Goal: Information Seeking & Learning: Learn about a topic

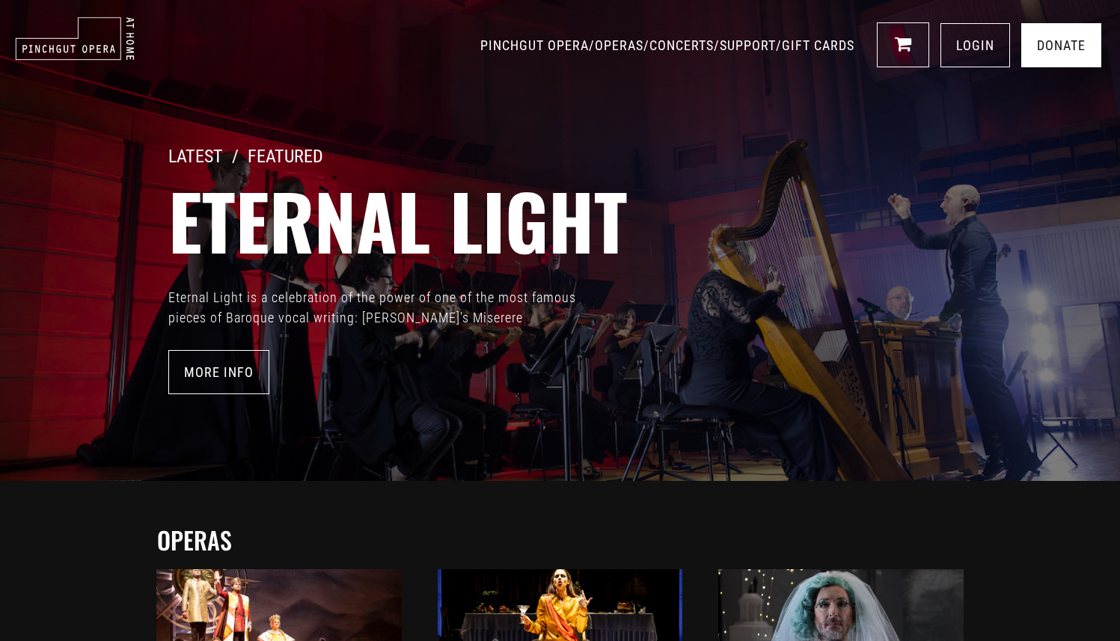
scroll to position [309, 0]
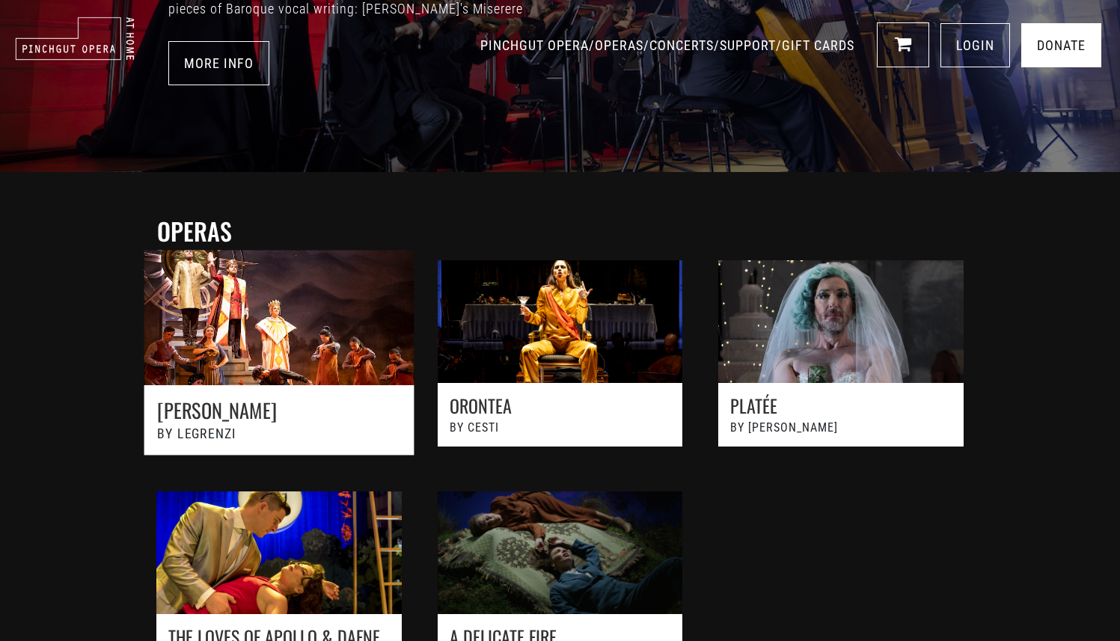
click at [356, 427] on link at bounding box center [279, 361] width 310 height 254
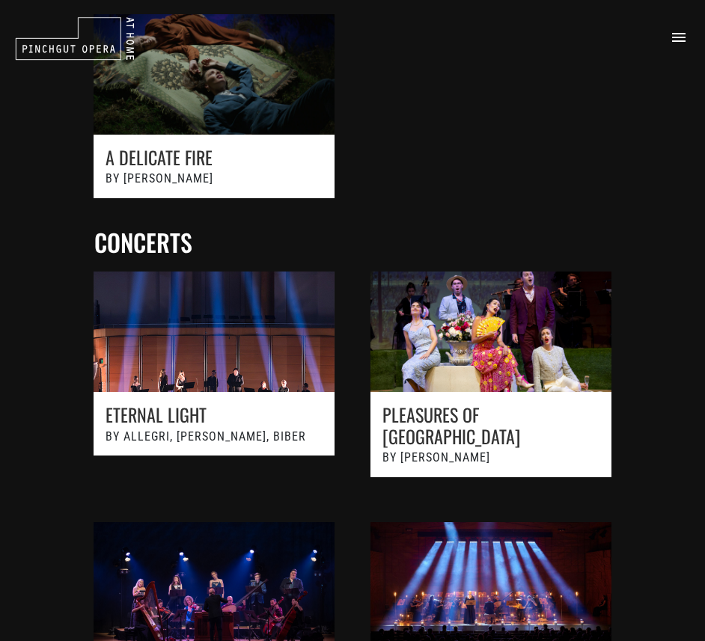
scroll to position [1037, 0]
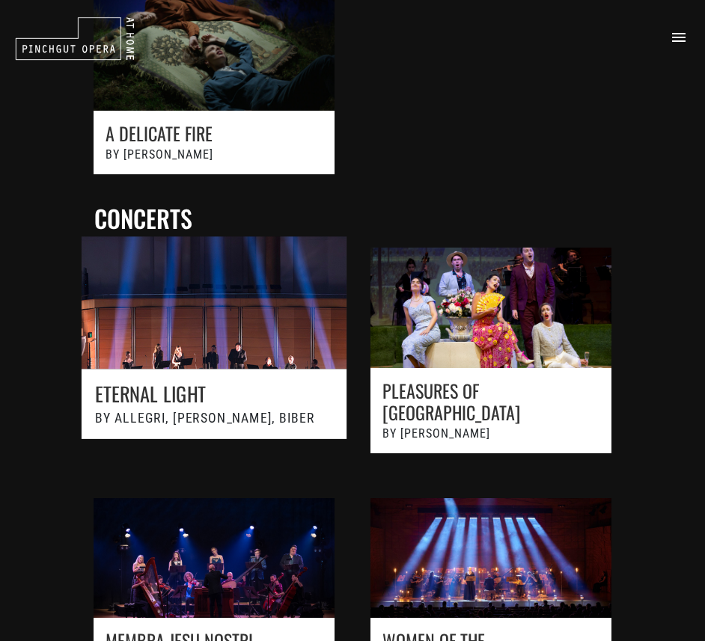
click at [253, 327] on link at bounding box center [214, 357] width 304 height 275
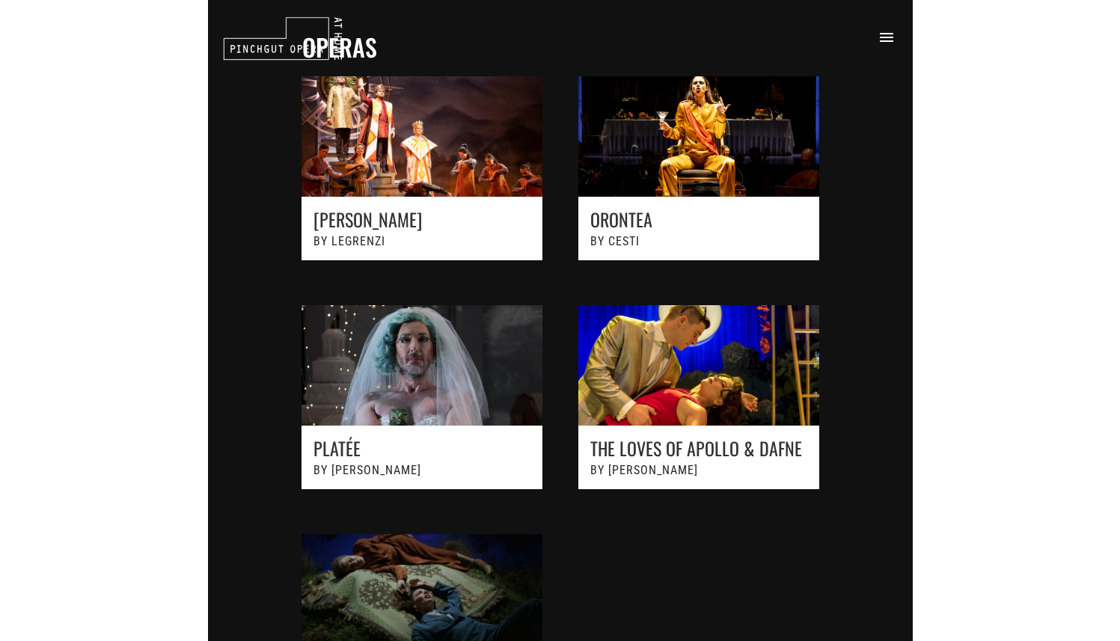
scroll to position [433, 0]
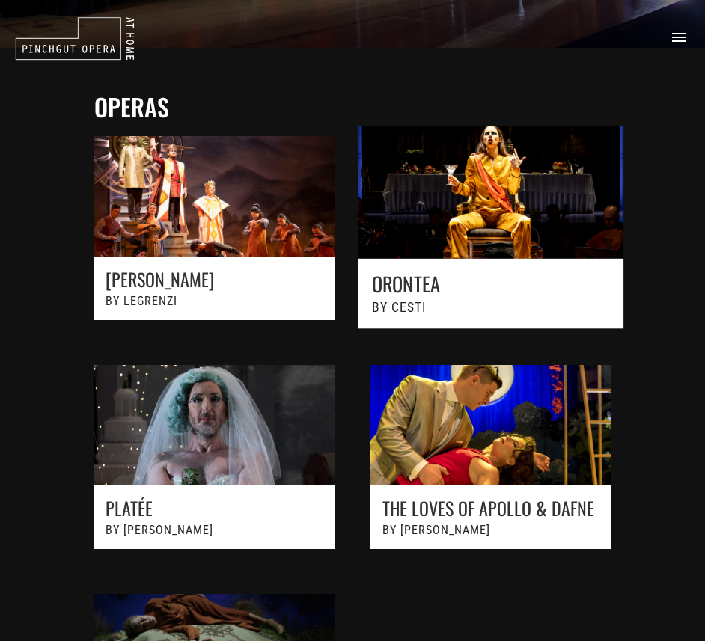
click at [481, 210] on link at bounding box center [491, 235] width 304 height 251
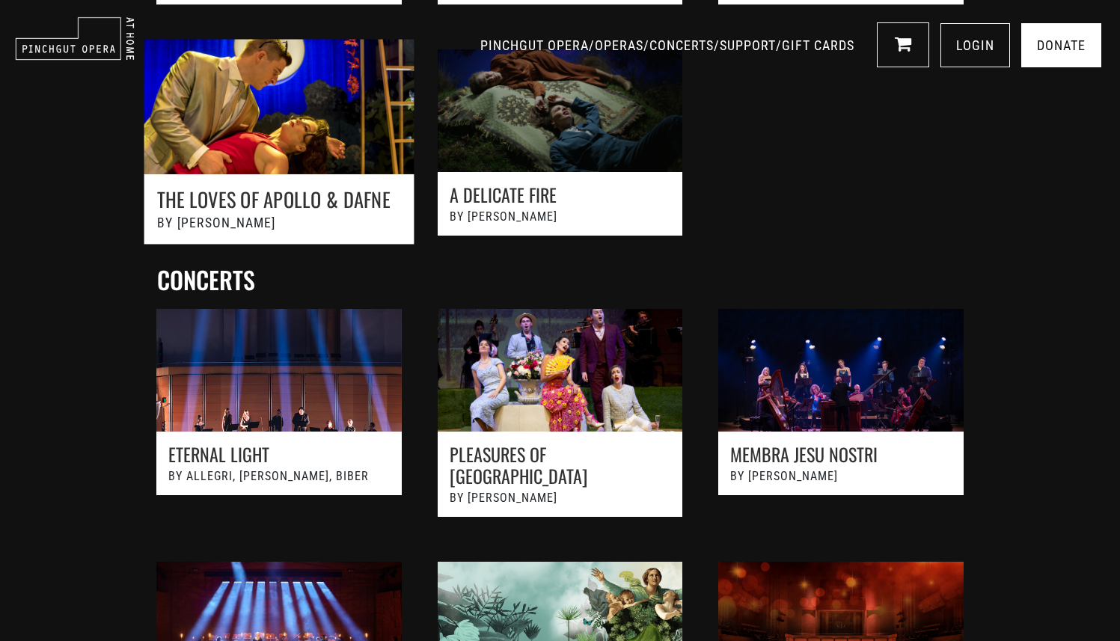
scroll to position [935, 0]
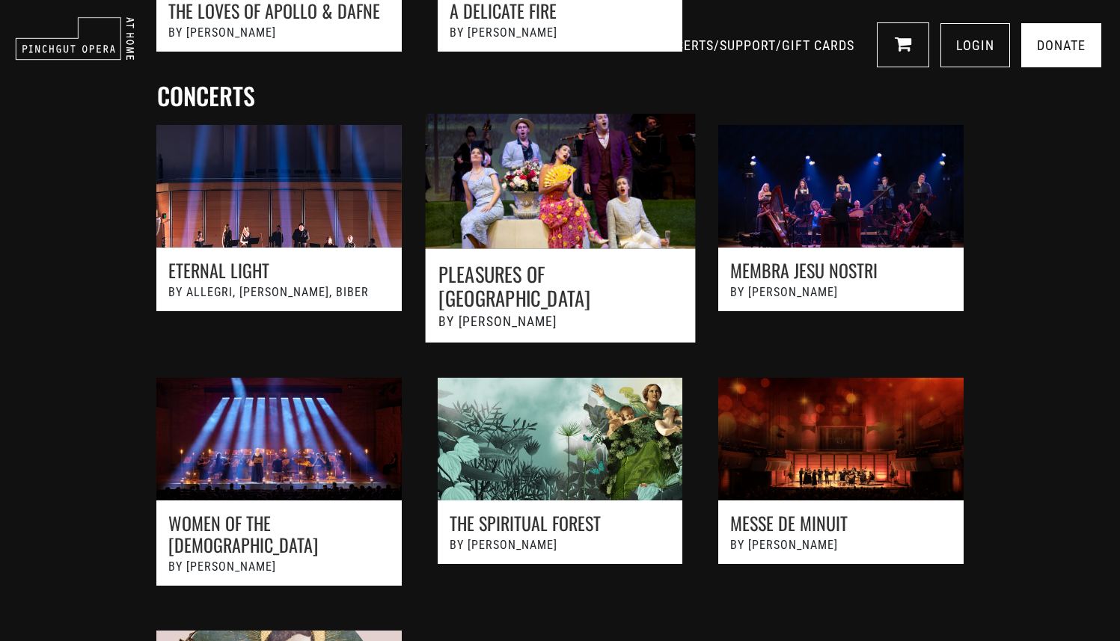
click at [569, 203] on link at bounding box center [560, 237] width 310 height 278
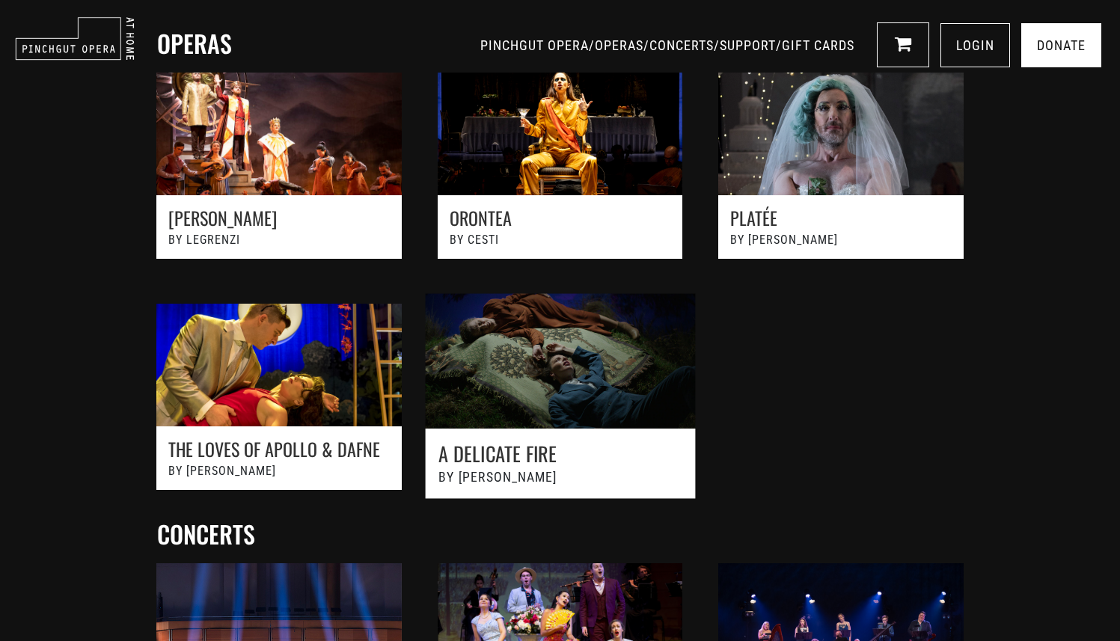
scroll to position [431, 0]
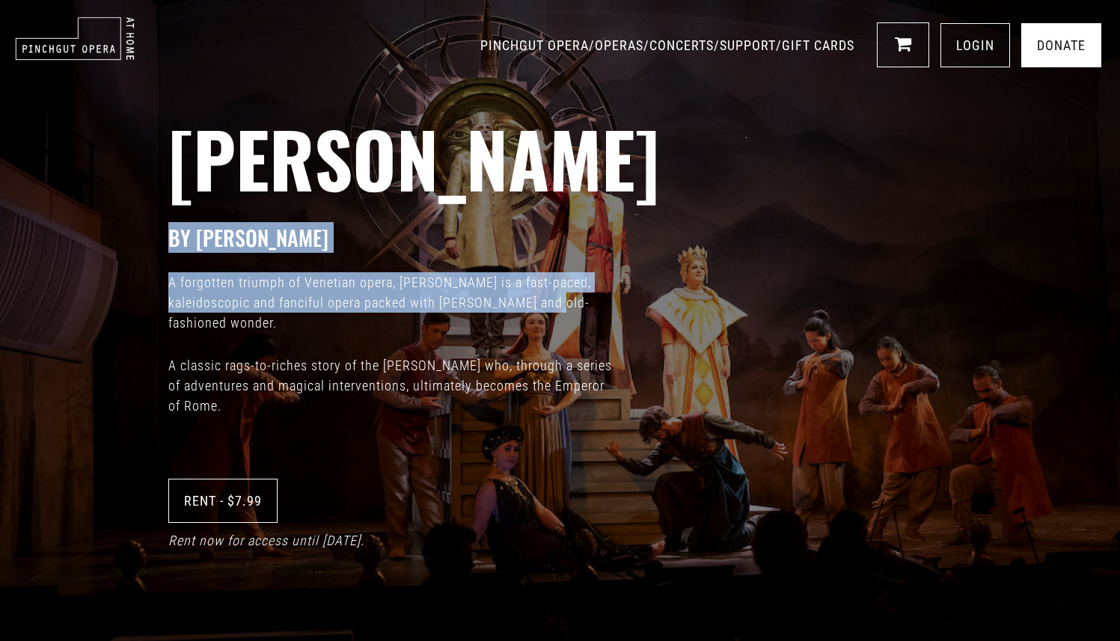
drag, startPoint x: 733, startPoint y: 218, endPoint x: 774, endPoint y: 308, distance: 98.4
click at [774, 308] on div "Giustino BY Legrenzi A forgotten triumph of Venetian opera, Giustino is a fast-…" at bounding box center [560, 320] width 1120 height 641
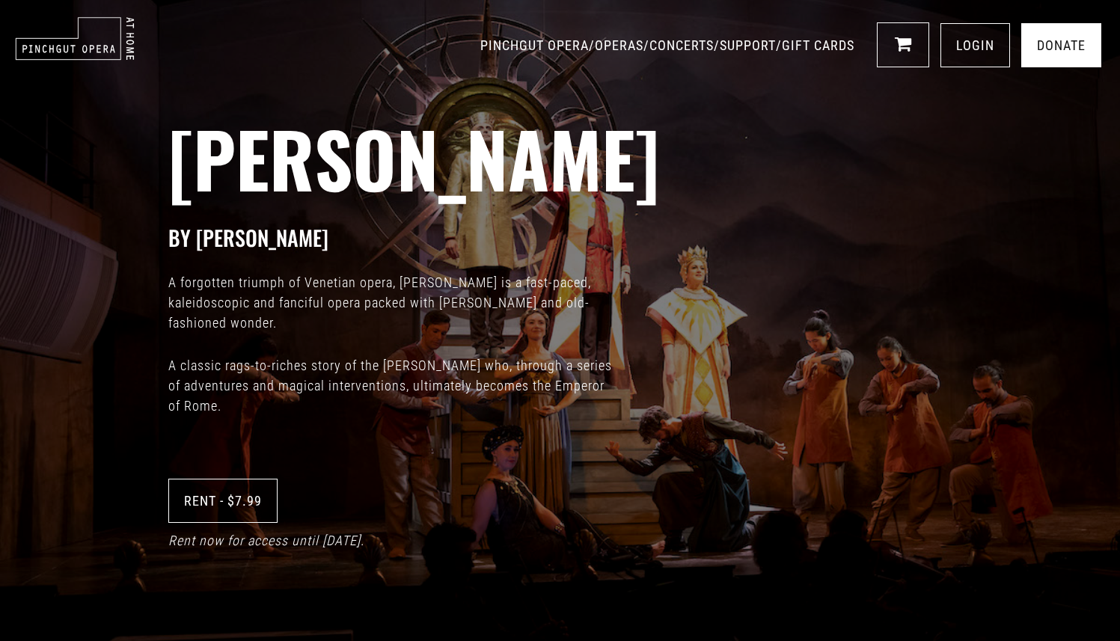
click at [386, 309] on p "A forgotten triumph of Venetian opera, [PERSON_NAME] is a fast-paced, kaleidosc…" at bounding box center [392, 302] width 449 height 61
click at [480, 39] on link "PINCHGUT OPERA" at bounding box center [534, 45] width 108 height 16
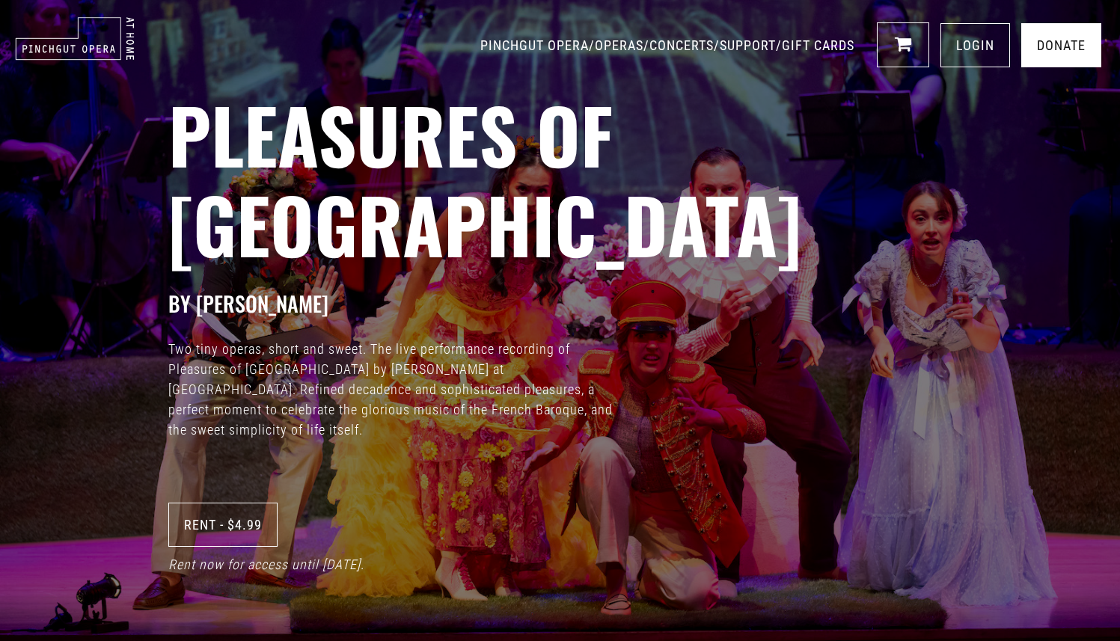
click at [583, 1] on div "Pleasures of Versailles BY Charpentier Two tiny operas, short and sweet. The li…" at bounding box center [560, 320] width 1120 height 641
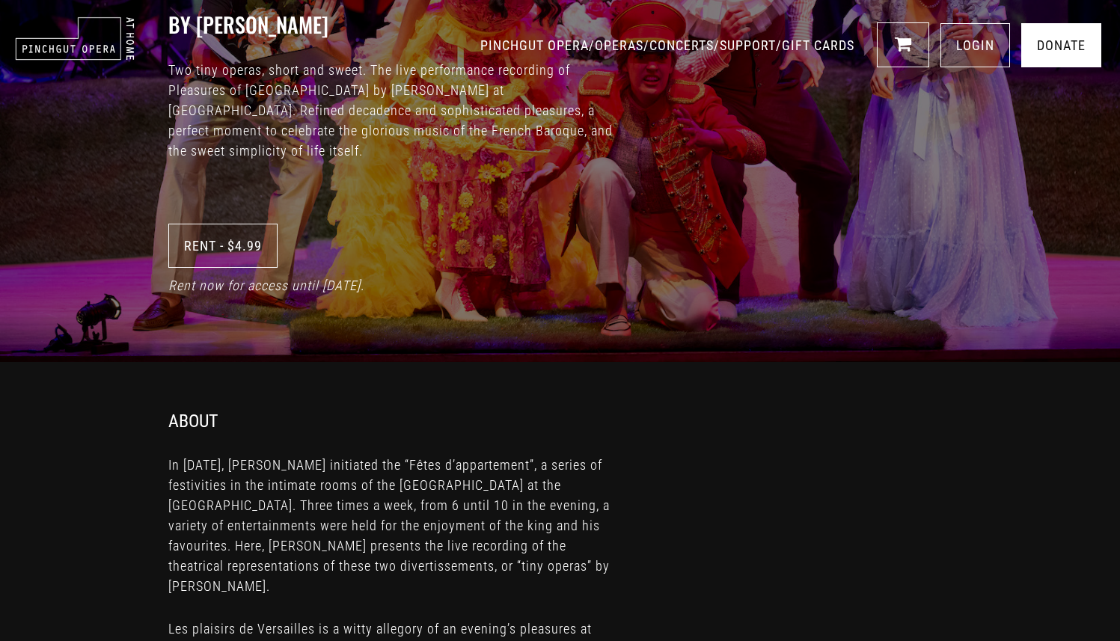
scroll to position [287, 0]
